Goal: Transaction & Acquisition: Download file/media

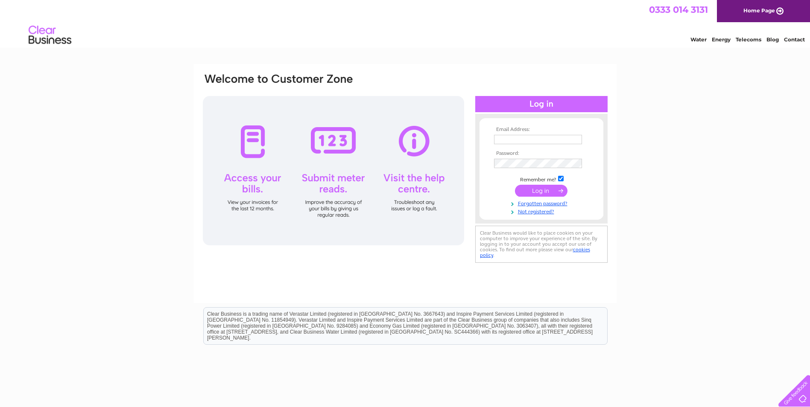
type input "355@jussolutions.com"
click at [537, 191] on input "submit" at bounding box center [541, 191] width 53 height 12
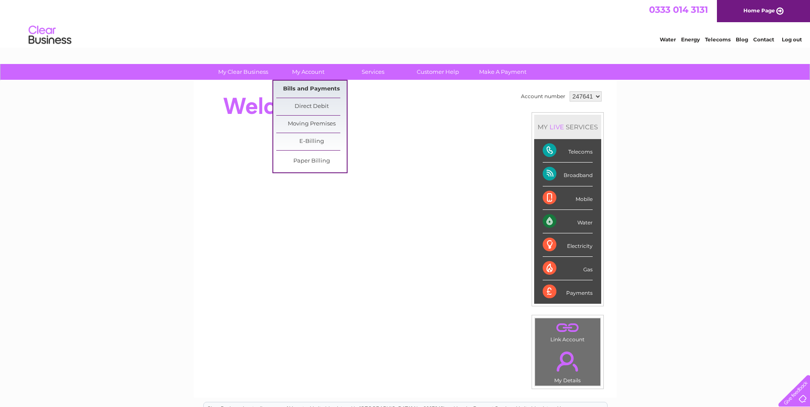
click at [303, 91] on link "Bills and Payments" at bounding box center [311, 89] width 70 height 17
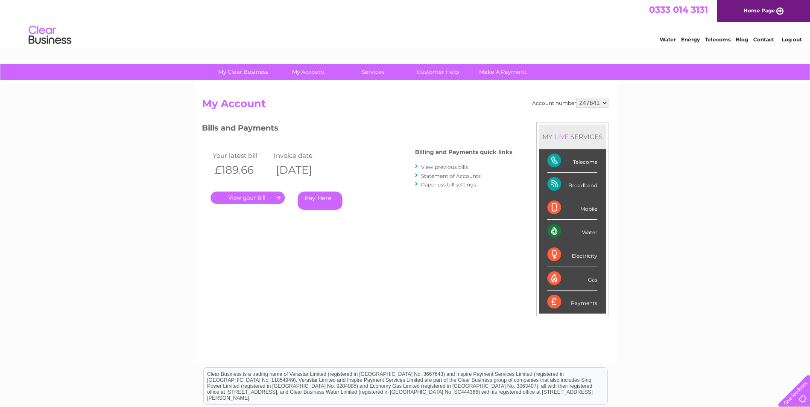
click at [245, 197] on link "." at bounding box center [247, 198] width 74 height 12
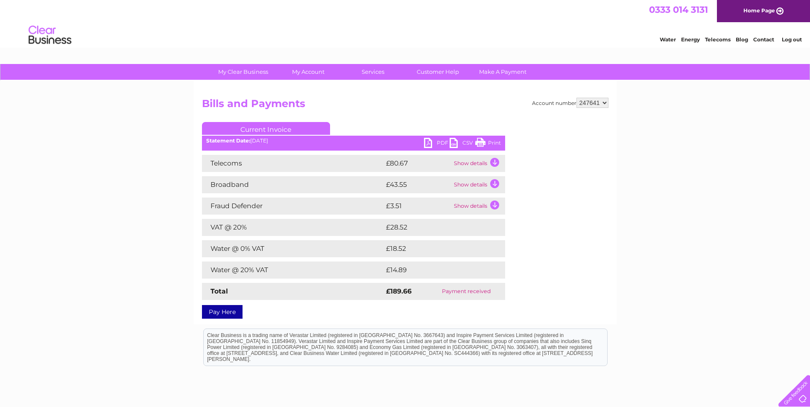
click at [430, 140] on link "PDF" at bounding box center [437, 144] width 26 height 12
